Goal: Task Accomplishment & Management: Manage account settings

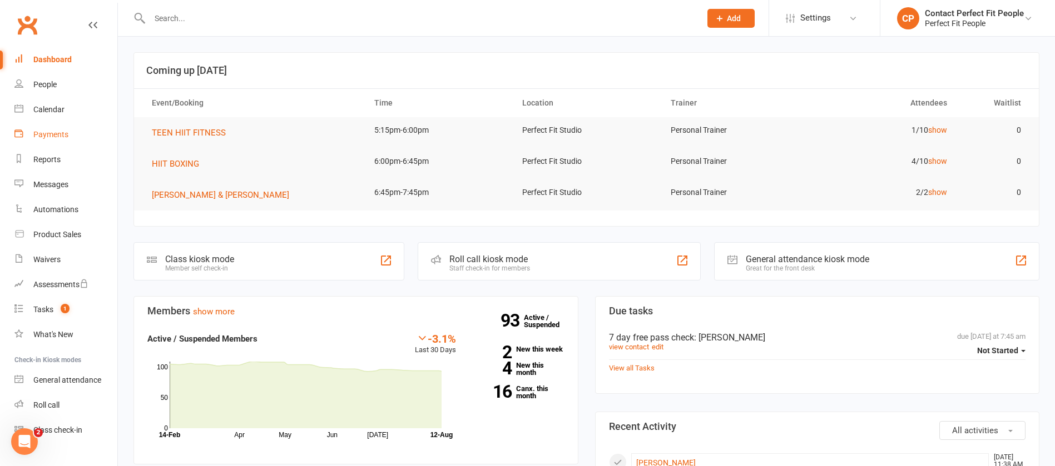
click at [53, 135] on div "Payments" at bounding box center [50, 134] width 35 height 9
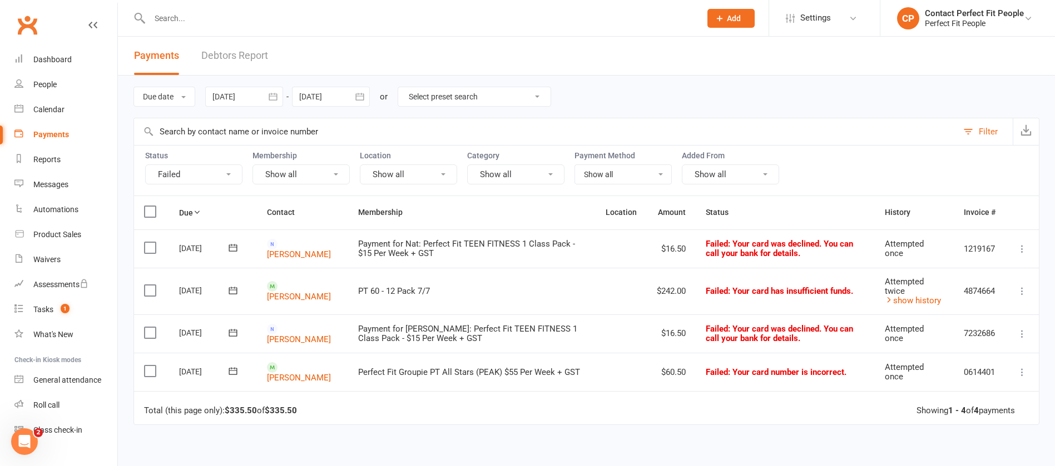
click at [236, 246] on icon at bounding box center [232, 247] width 11 height 11
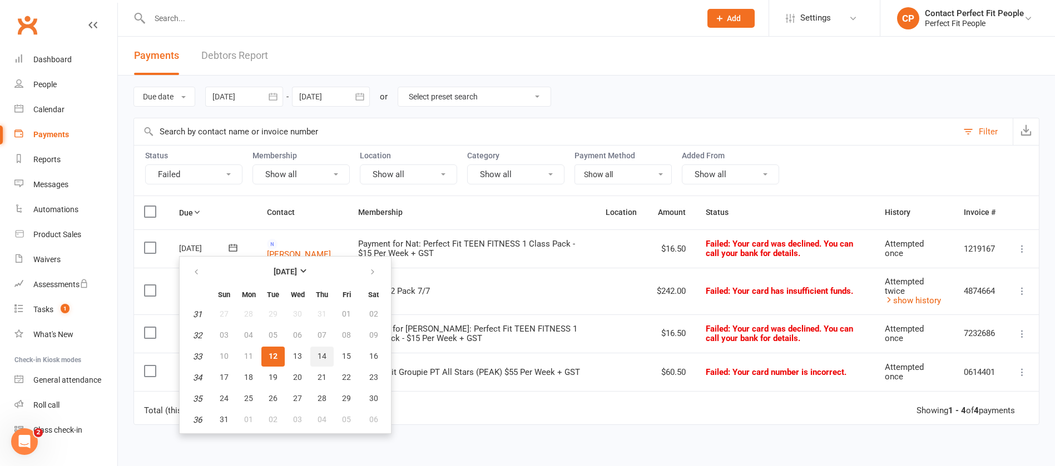
click at [329, 354] on button "14" at bounding box center [321, 357] width 23 height 20
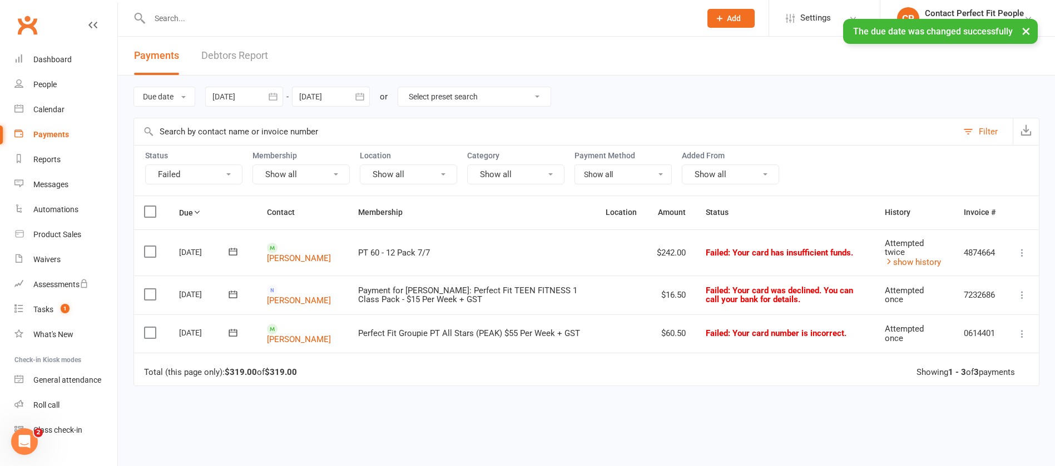
click at [231, 294] on icon at bounding box center [232, 294] width 11 height 11
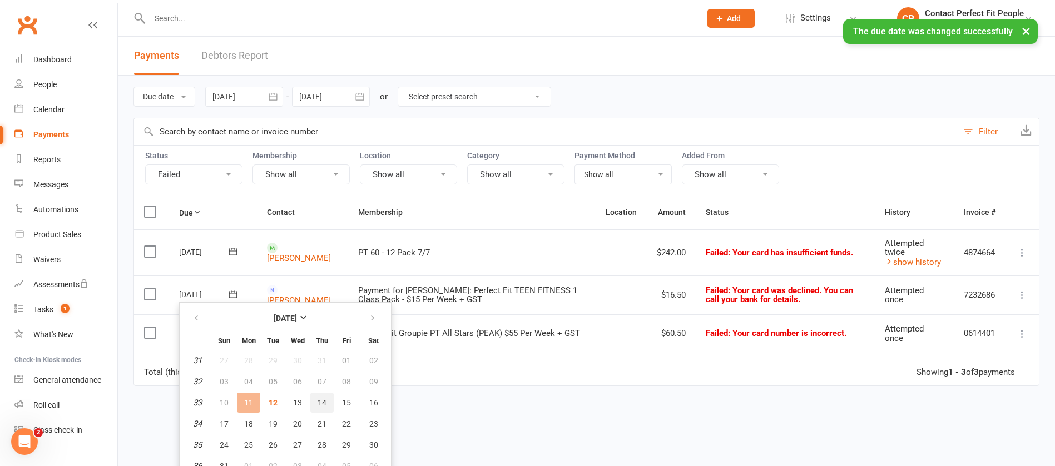
click at [324, 402] on span "14" at bounding box center [321, 403] width 9 height 9
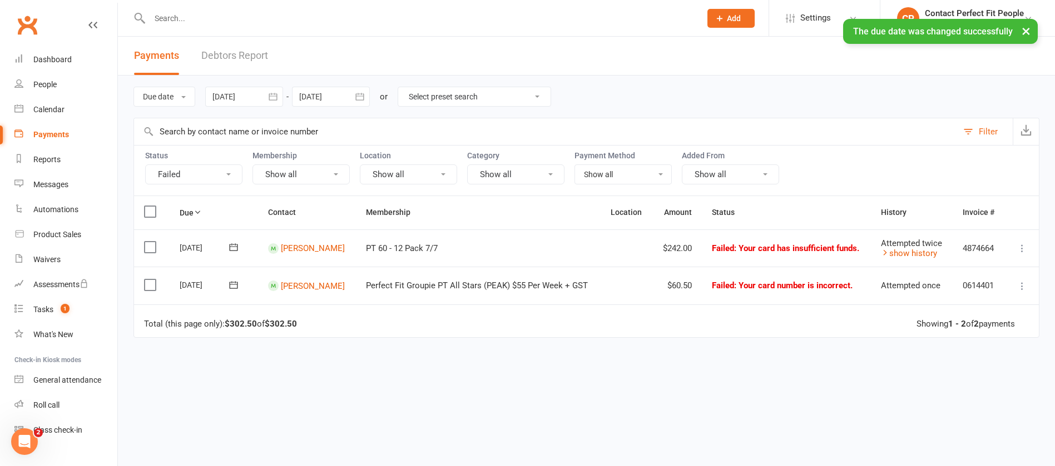
click at [236, 249] on icon at bounding box center [233, 247] width 11 height 11
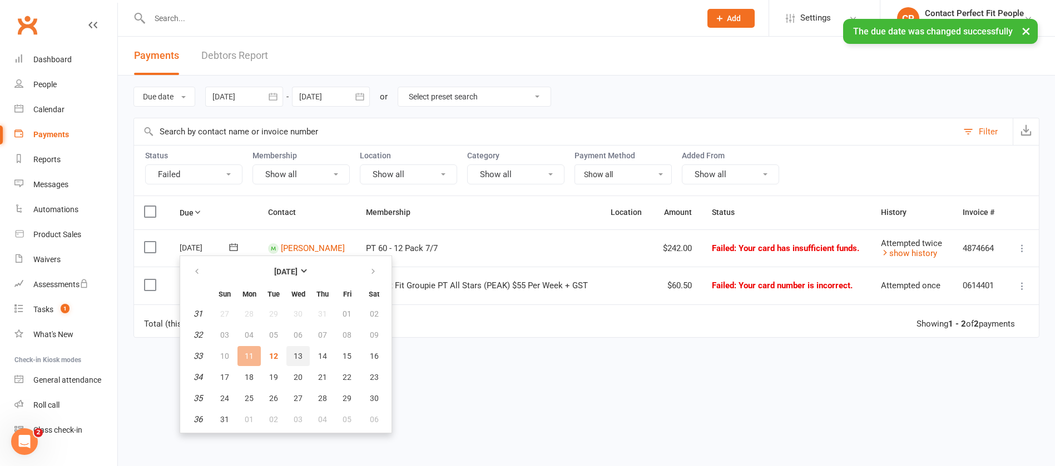
click at [291, 354] on button "13" at bounding box center [297, 356] width 23 height 20
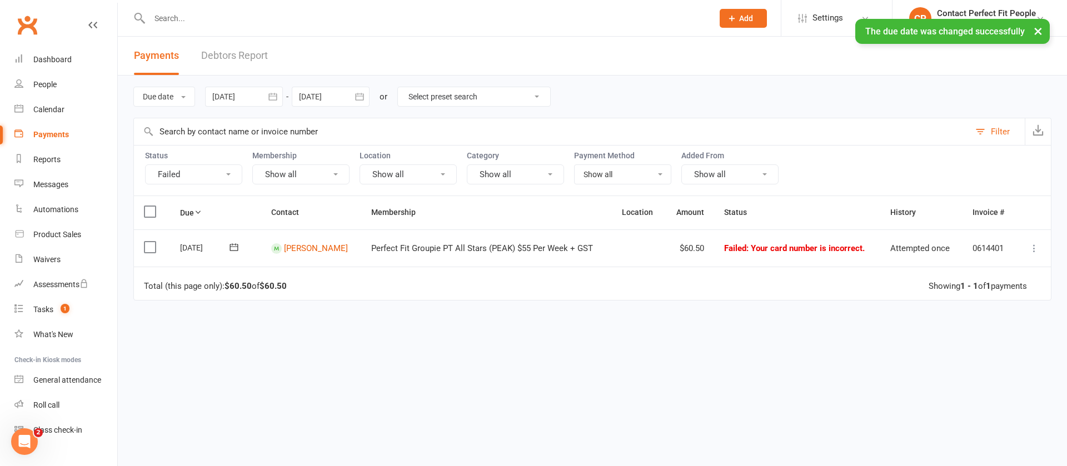
click at [237, 248] on icon at bounding box center [234, 247] width 11 height 11
click at [304, 359] on button "13" at bounding box center [298, 356] width 23 height 20
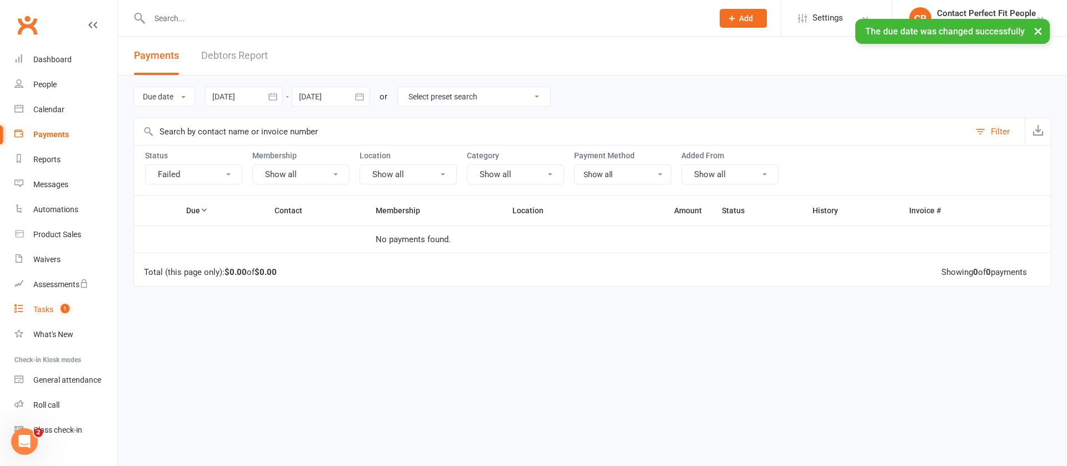
click at [61, 308] on count-badge "1" at bounding box center [62, 309] width 14 height 9
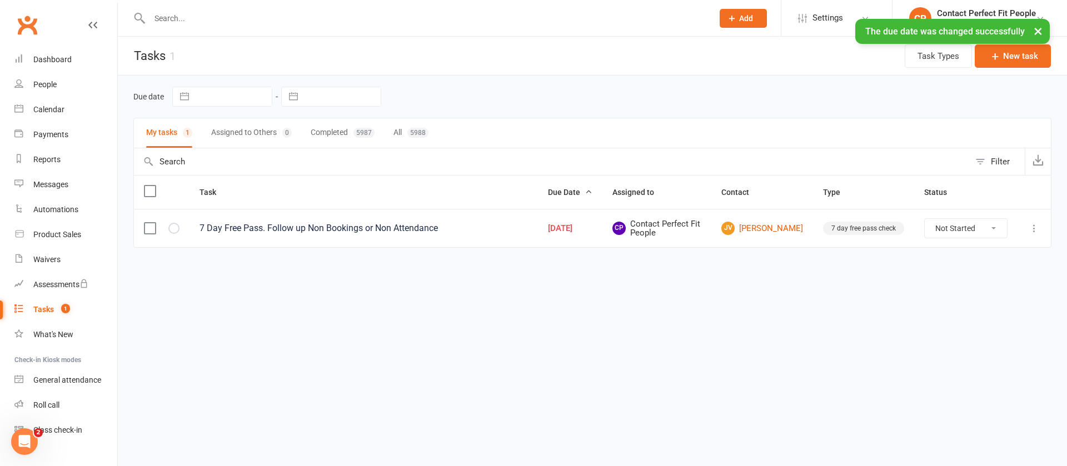
click at [1032, 231] on icon at bounding box center [1034, 228] width 11 height 11
click at [969, 279] on link "Edit" at bounding box center [986, 272] width 110 height 22
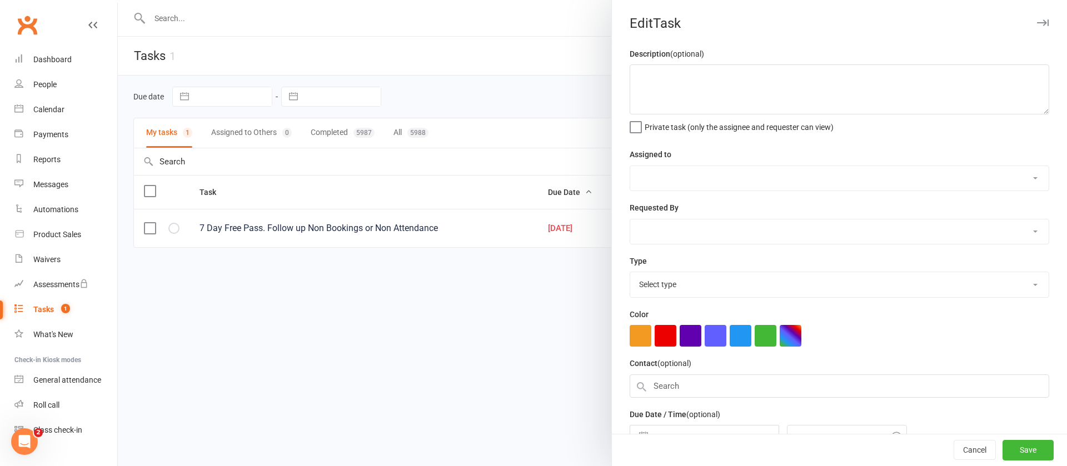
type textarea "7 Day Free Pass. Follow up Non Bookings or Non Attendance"
select select "2465"
type input "[DATE]"
type input "9:45am"
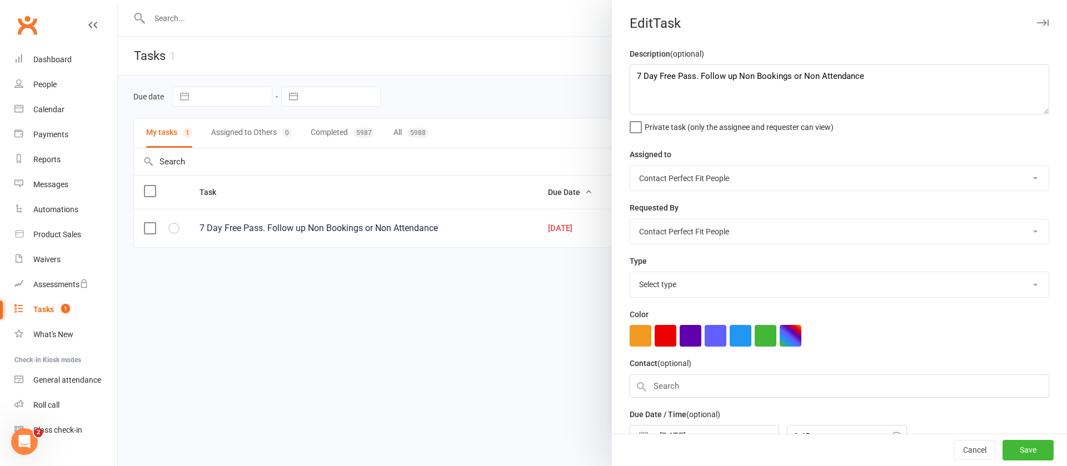
select select "6579"
click at [876, 86] on textarea "7 Day Free Pass. Follow up Non Bookings or Non Attendance" at bounding box center [840, 89] width 420 height 50
type textarea "7 Day Free Pass. Follow up Non Bookings or Non Attendance sent on 11/08 - no re…"
drag, startPoint x: 738, startPoint y: 389, endPoint x: 606, endPoint y: 430, distance: 138.2
click at [612, 430] on div "Description (optional) 7 Day Free Pass. Follow up Non Bookings or Non Attendanc…" at bounding box center [839, 271] width 455 height 449
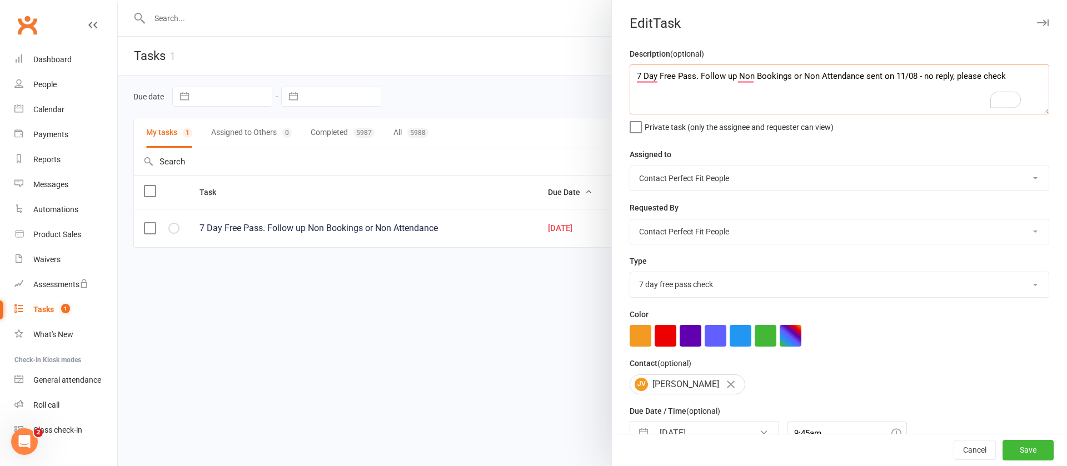
click at [679, 94] on textarea "7 Day Free Pass. Follow up Non Bookings or Non Attendance sent on 11/08 - no re…" at bounding box center [840, 89] width 420 height 50
click at [689, 228] on select "[PERSON_NAME] [PERSON_NAME] [PERSON_NAME] Contact Perfect Fit People Personal T…" at bounding box center [839, 232] width 419 height 24
select select "1407"
click at [630, 221] on select "[PERSON_NAME] [PERSON_NAME] [PERSON_NAME] Contact Perfect Fit People Personal T…" at bounding box center [839, 232] width 419 height 24
click at [1003, 445] on button "Save" at bounding box center [1028, 451] width 51 height 20
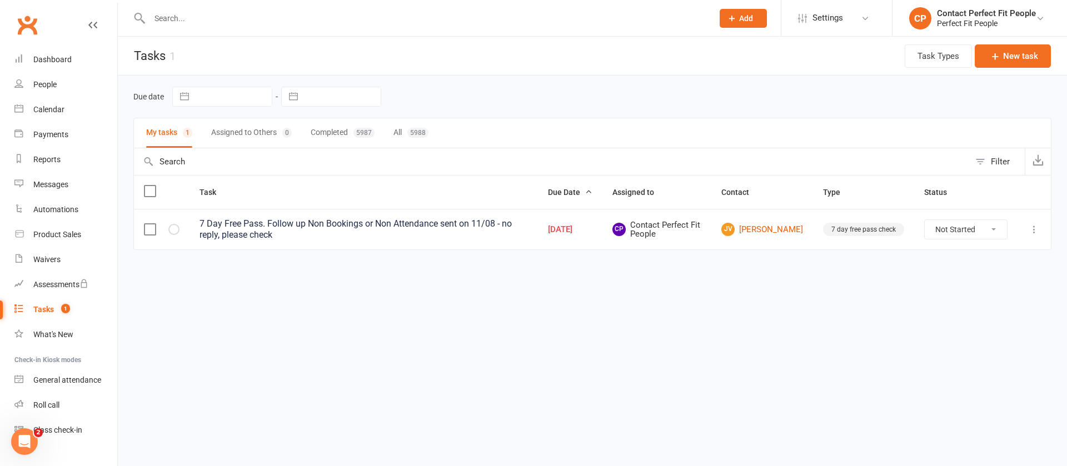
click at [1030, 226] on icon at bounding box center [1034, 229] width 11 height 11
click at [968, 276] on link "Edit" at bounding box center [986, 273] width 110 height 22
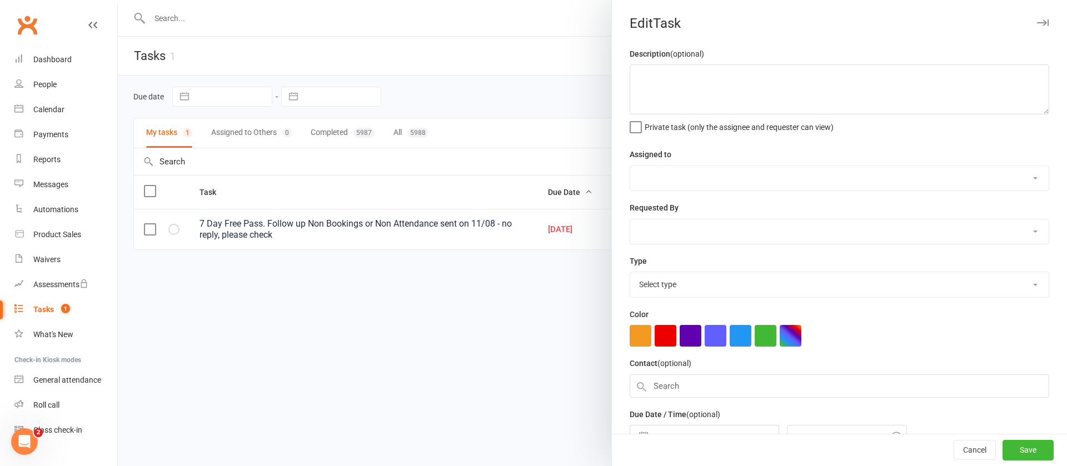
type textarea "7 Day Free Pass. Follow up Non Bookings or Non Attendance sent on 11/08 - no re…"
select select "2465"
select select "1407"
type input "[DATE]"
type input "9:45am"
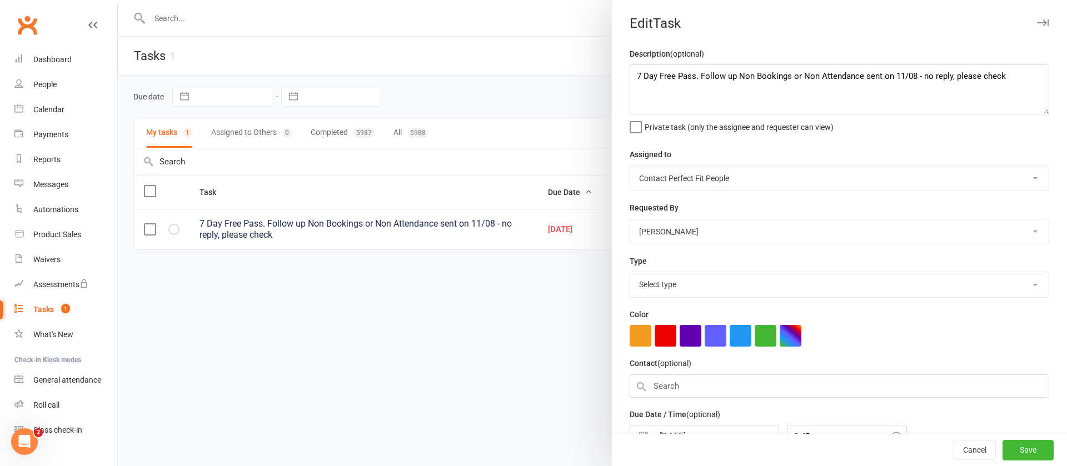
select select "6579"
click at [660, 227] on select "[PERSON_NAME] [PERSON_NAME] [PERSON_NAME] Contact Perfect Fit People Personal T…" at bounding box center [839, 232] width 419 height 24
select select "2465"
click at [630, 221] on select "[PERSON_NAME] [PERSON_NAME] [PERSON_NAME] Contact Perfect Fit People Personal T…" at bounding box center [839, 232] width 419 height 24
click at [657, 172] on select "[PERSON_NAME] [PERSON_NAME] [PERSON_NAME] Contact Perfect Fit People Personal T…" at bounding box center [839, 178] width 419 height 24
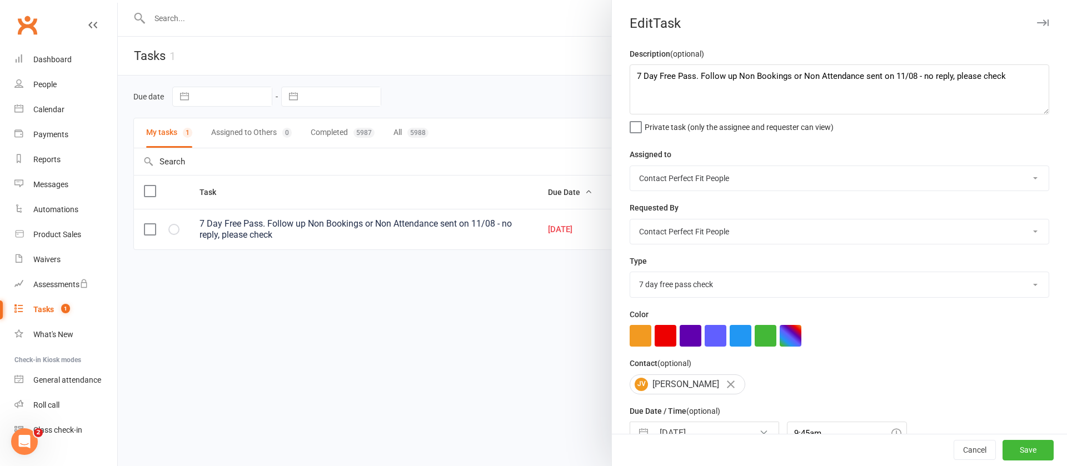
select select "1407"
click at [630, 167] on select "[PERSON_NAME] [PERSON_NAME] [PERSON_NAME] Contact Perfect Fit People Personal T…" at bounding box center [839, 178] width 419 height 24
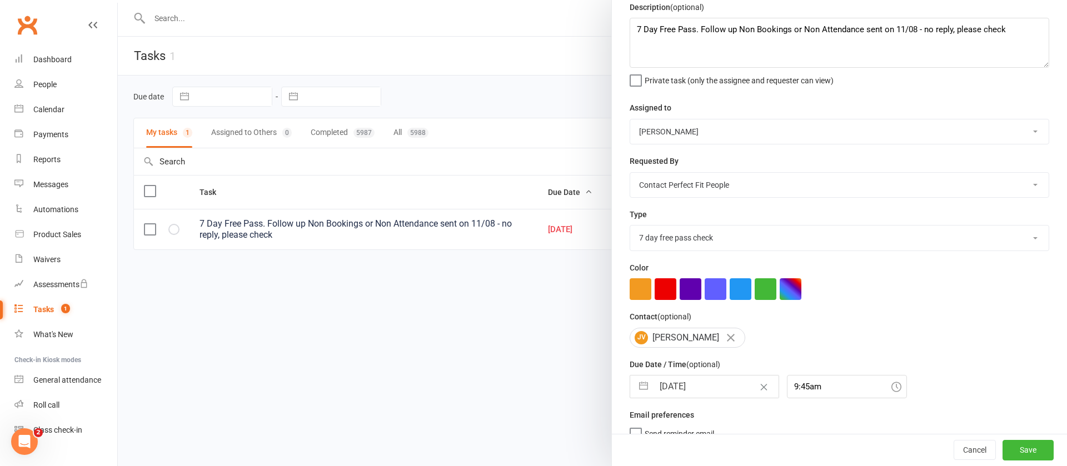
scroll to position [84, 0]
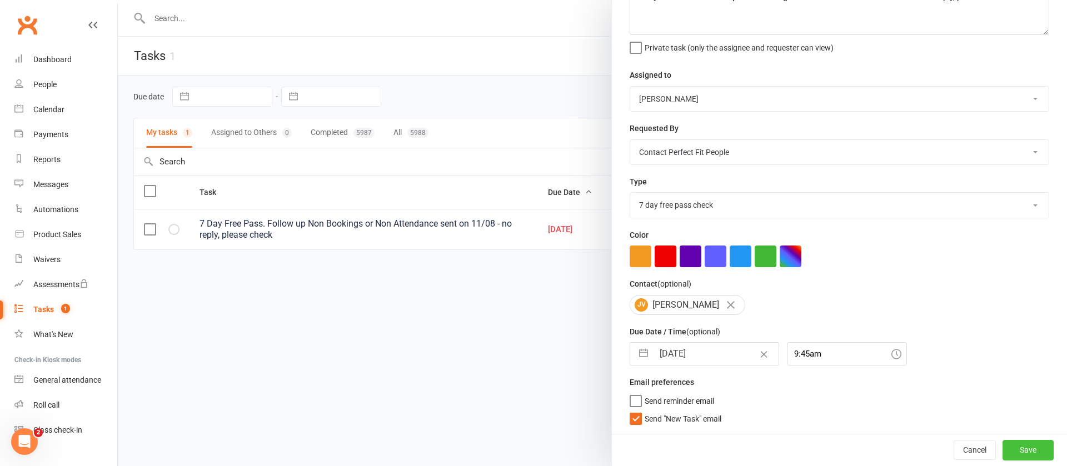
click at [1003, 454] on button "Save" at bounding box center [1028, 450] width 51 height 20
